Goal: Answer question/provide support

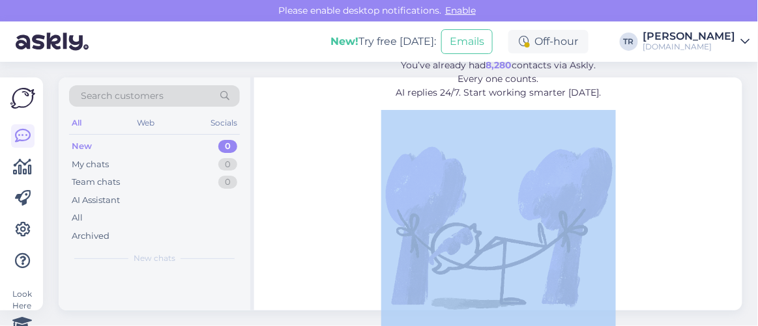
click at [381, 136] on img at bounding box center [498, 227] width 235 height 235
click at [344, 149] on figure "Leave repetitive questions to AI. You’ve already had 8,280 contacts via Askly. …" at bounding box center [498, 189] width 465 height 312
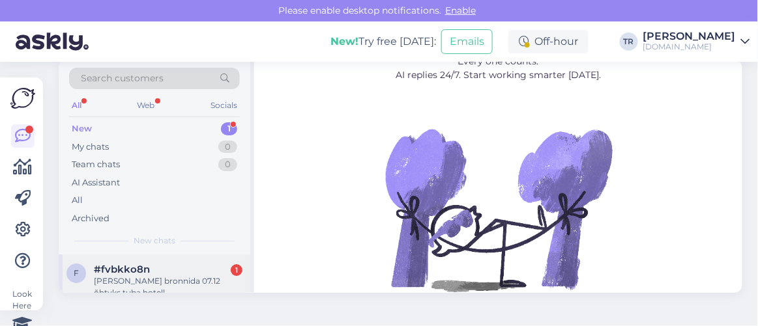
scroll to position [51, 0]
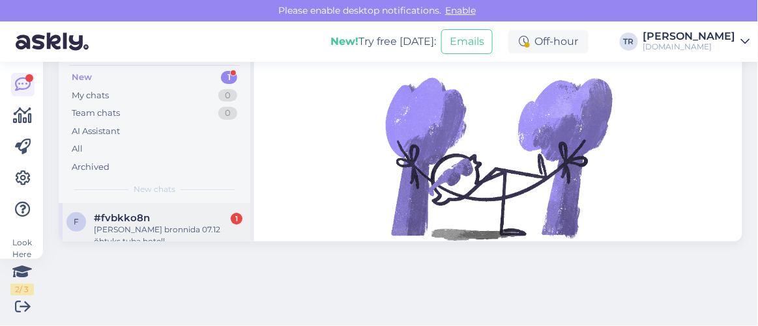
click at [215, 226] on div "Tere sooviks bronnida 07.12 õhtyks tuba hotell tartu 84 eur öö. Kas tõesti ei s…" at bounding box center [168, 235] width 149 height 23
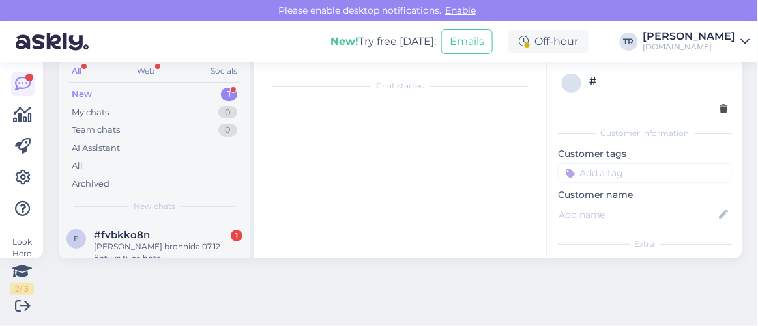
scroll to position [774, 0]
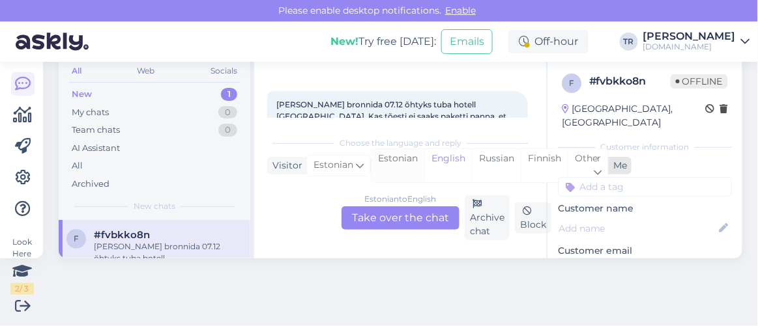
click at [403, 164] on div "Estonian" at bounding box center [397, 165] width 53 height 33
click at [411, 214] on div "Estonian to Estonian Take over the chat" at bounding box center [400, 218] width 118 height 23
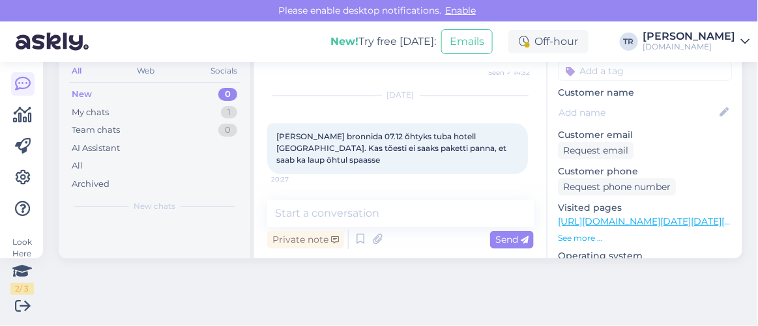
scroll to position [118, 0]
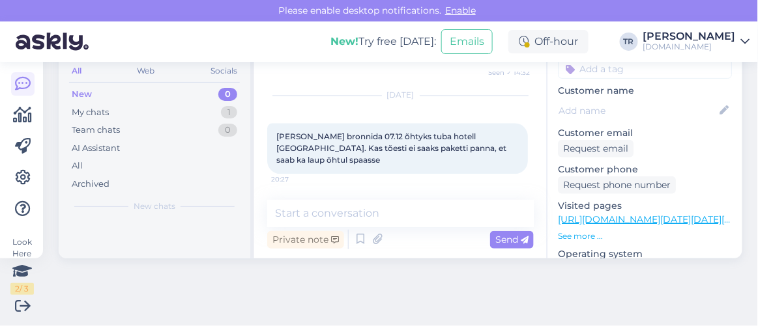
click at [599, 214] on link "https://hookusbookus.com/et/paketid;dateArrival=2025-12-06;dateDeparture=2025-1…" at bounding box center [689, 220] width 263 height 12
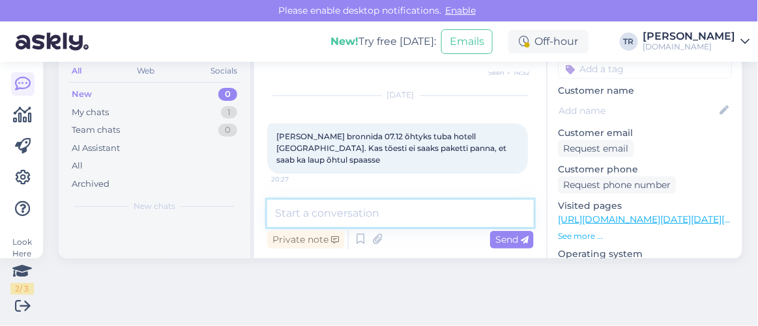
click at [359, 207] on textarea at bounding box center [400, 213] width 267 height 27
paste textarea "Hotell Tartu"
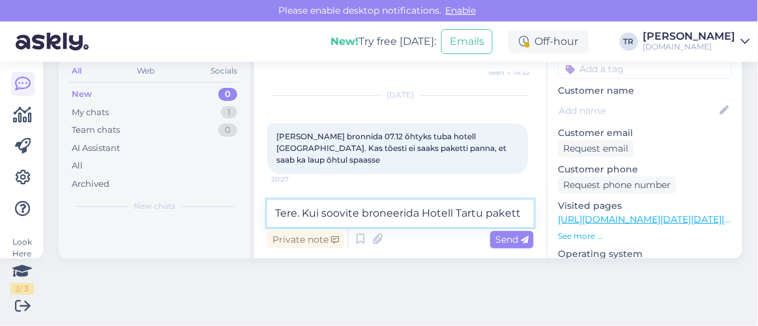
scroll to position [774, 0]
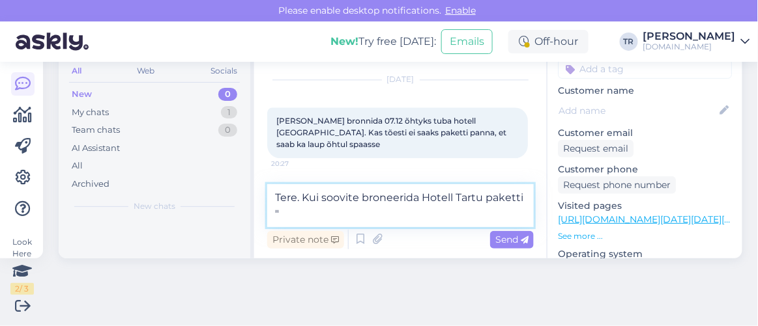
paste textarea "Linnapuhkus Tartus"
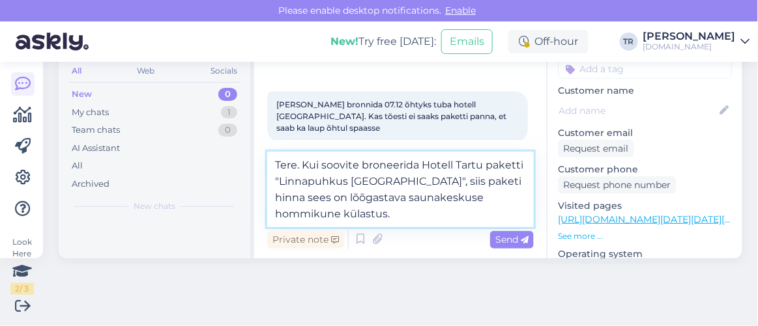
scroll to position [813, 0]
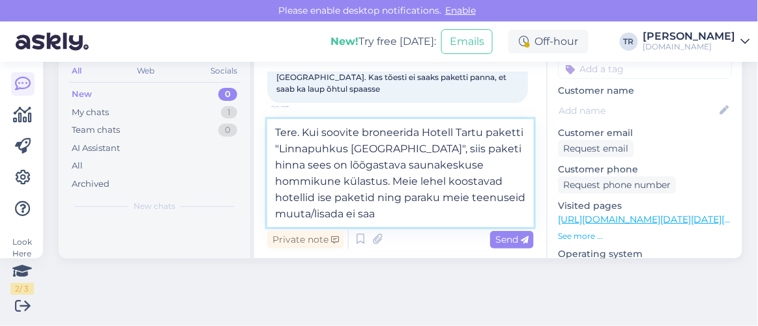
type textarea "Tere. Kui soovite broneerida Hotell Tartu paketti "Linnapuhkus Tartus", siis pa…"
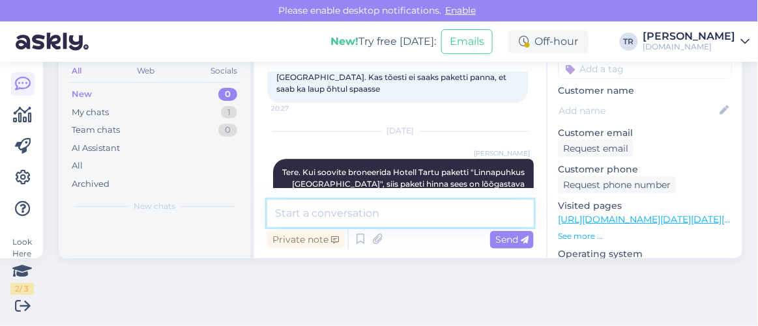
scroll to position [895, 0]
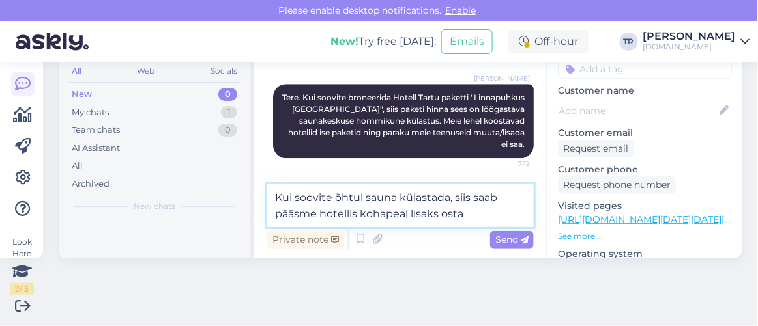
type textarea "Kui soovite õhtul sauna külastada, siis saab pääsme hotellis kohapeal lisaks os…"
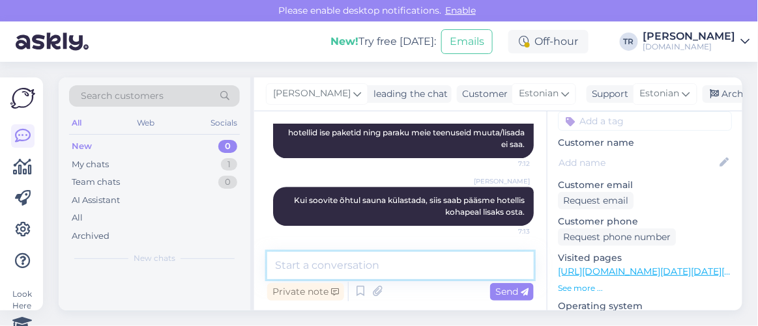
scroll to position [0, 0]
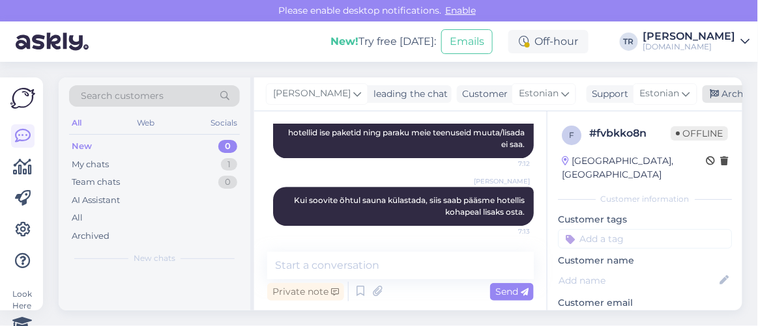
click at [718, 96] on div "Archive chat" at bounding box center [744, 94] width 82 height 18
